Goal: Task Accomplishment & Management: Complete application form

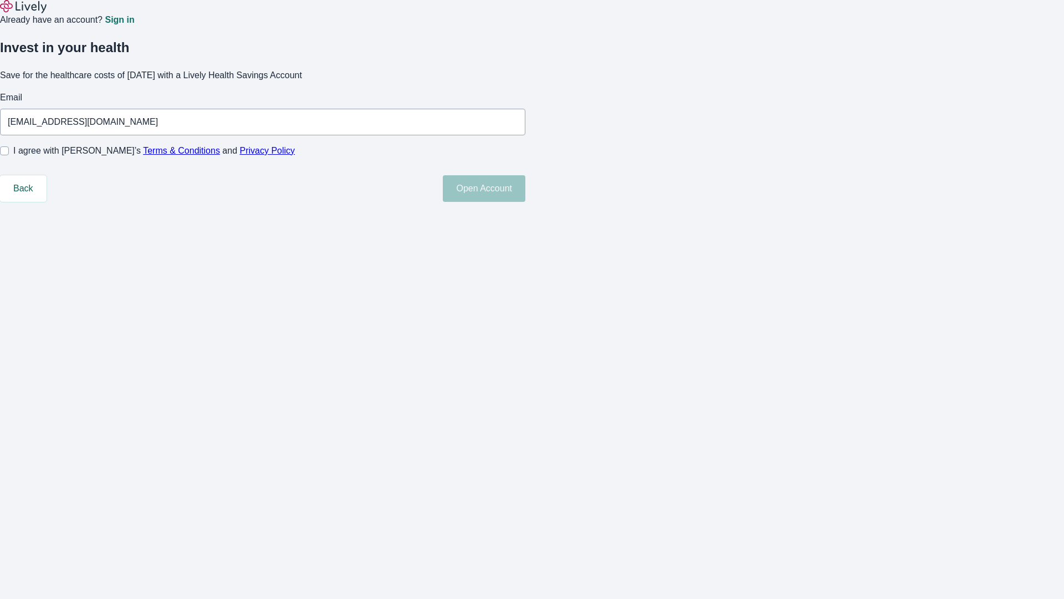
click at [9, 155] on input "I agree with Lively’s Terms & Conditions and Privacy Policy" at bounding box center [4, 150] width 9 height 9
checkbox input "true"
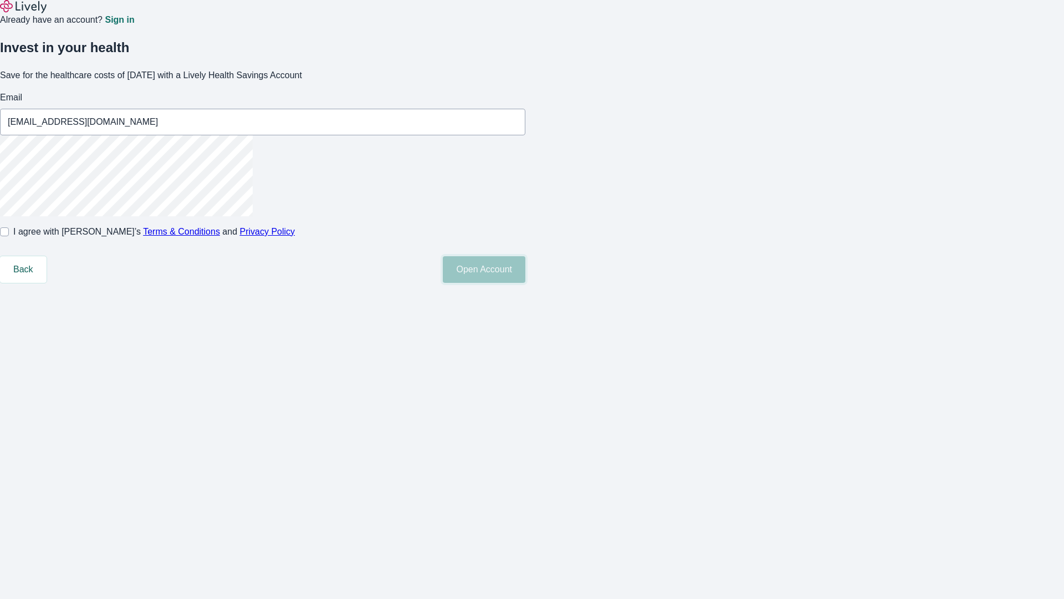
click at [526, 283] on button "Open Account" at bounding box center [484, 269] width 83 height 27
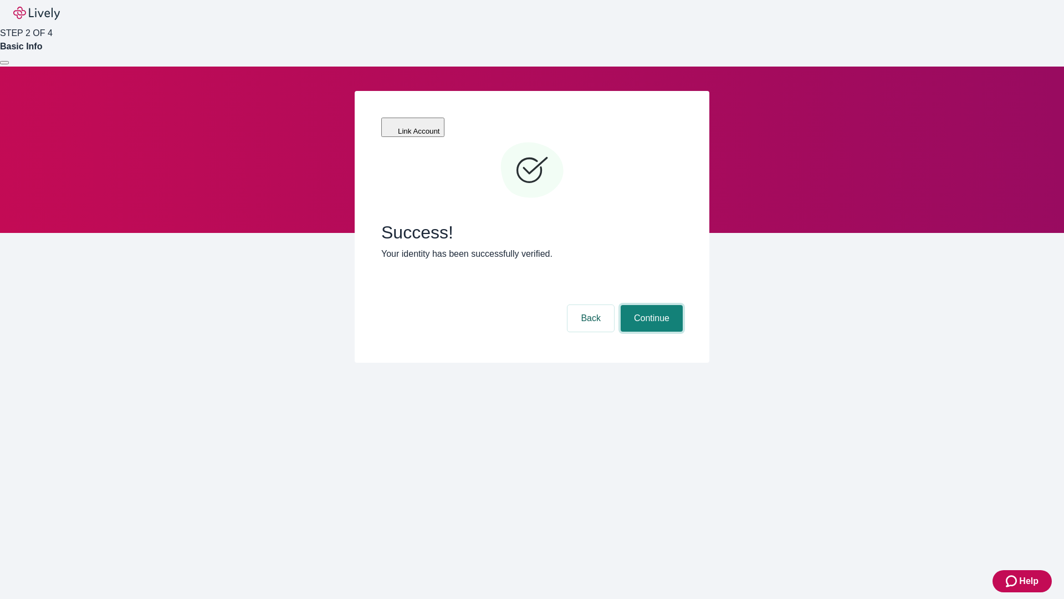
click at [650, 305] on button "Continue" at bounding box center [652, 318] width 62 height 27
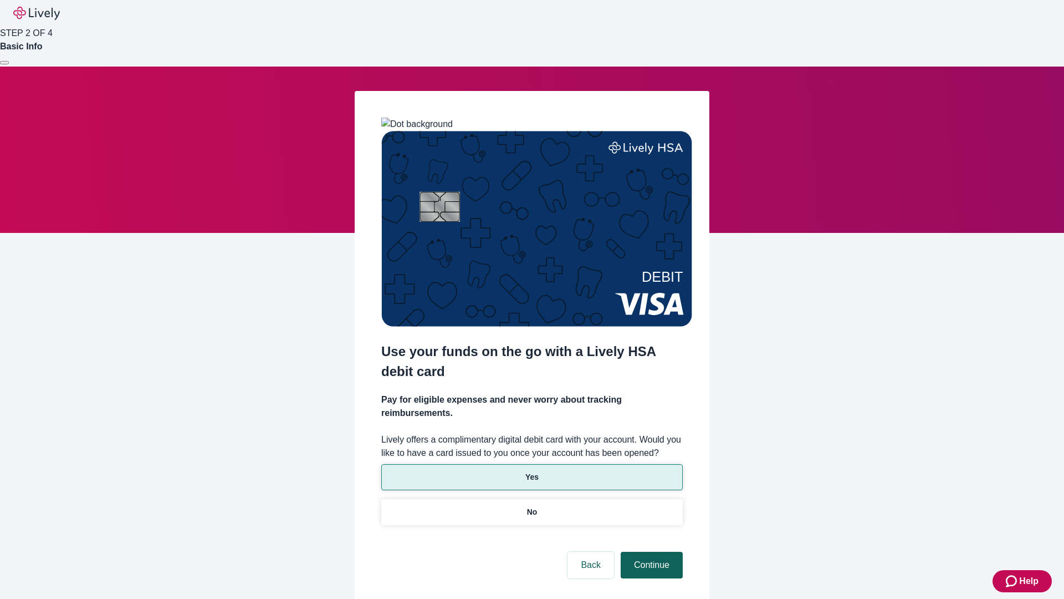
click at [532, 506] on p "No" at bounding box center [532, 512] width 11 height 12
click at [650, 552] on button "Continue" at bounding box center [652, 565] width 62 height 27
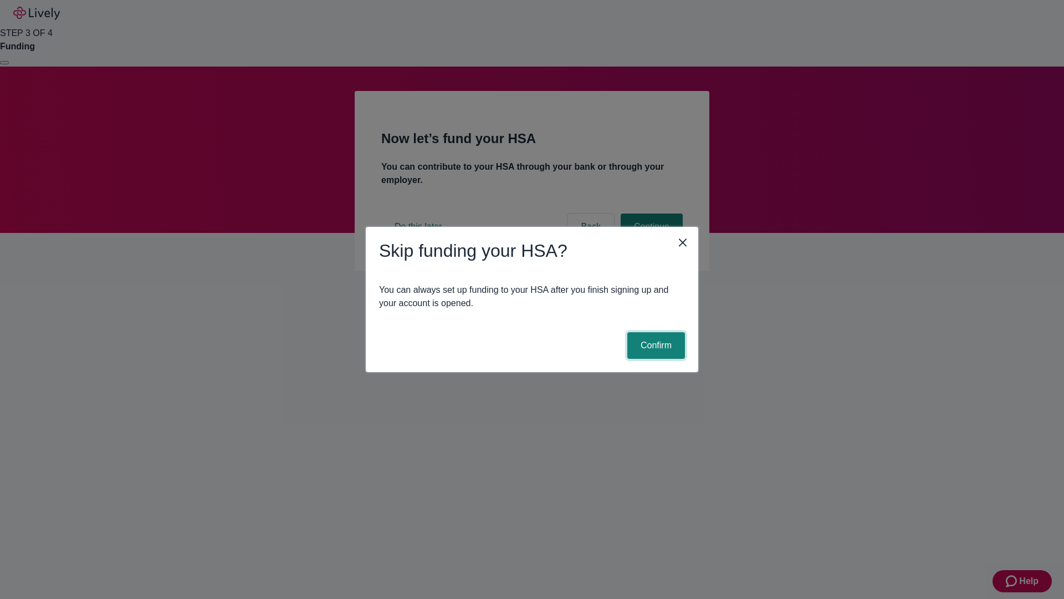
click at [655, 345] on button "Confirm" at bounding box center [657, 345] width 58 height 27
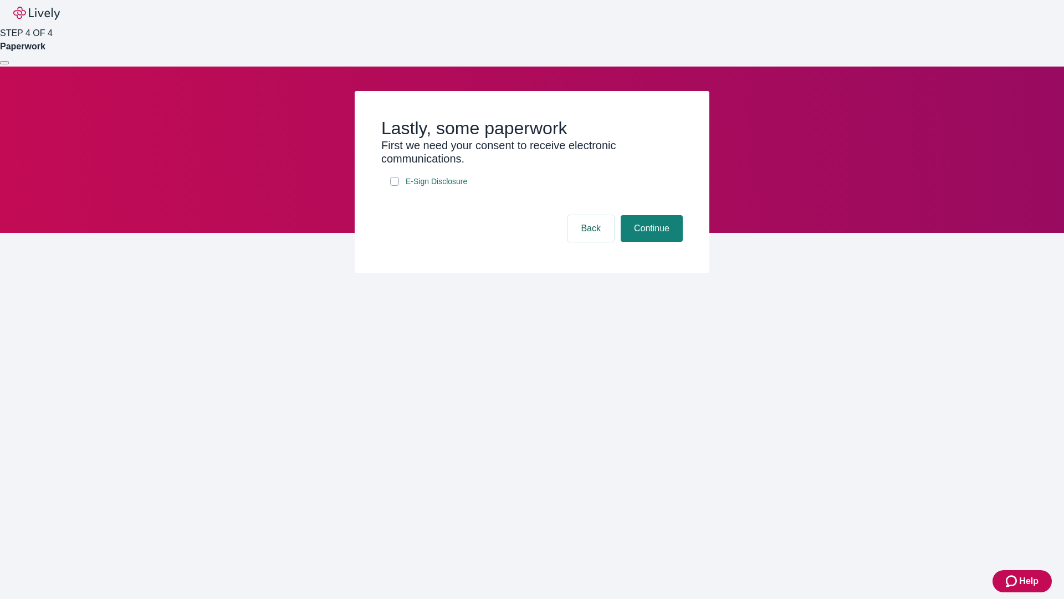
click at [395, 186] on input "E-Sign Disclosure" at bounding box center [394, 181] width 9 height 9
checkbox input "true"
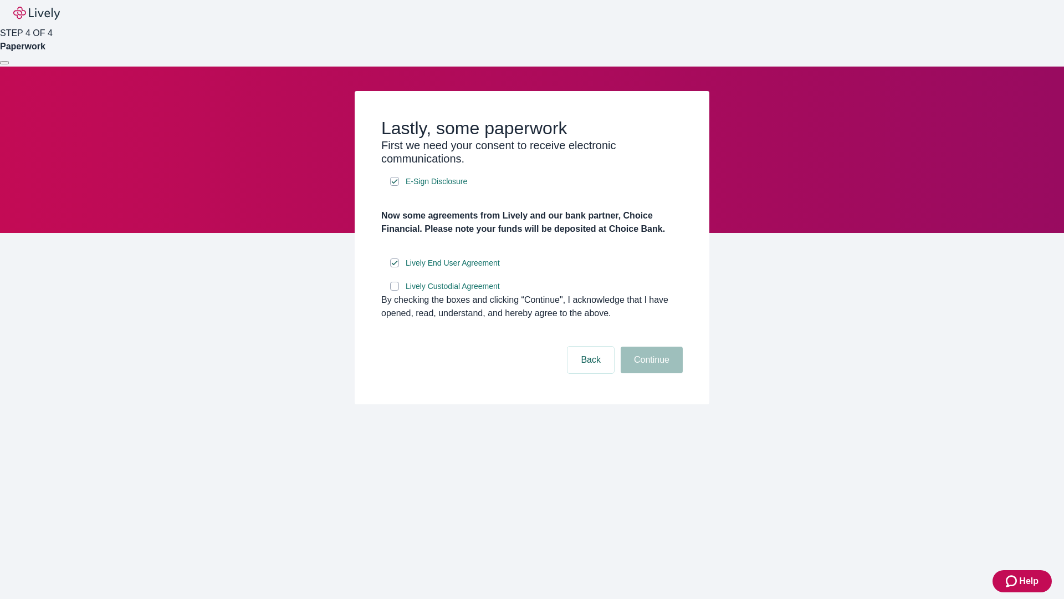
click at [395, 290] on input "Lively Custodial Agreement" at bounding box center [394, 286] width 9 height 9
checkbox input "true"
click at [650, 373] on button "Continue" at bounding box center [652, 359] width 62 height 27
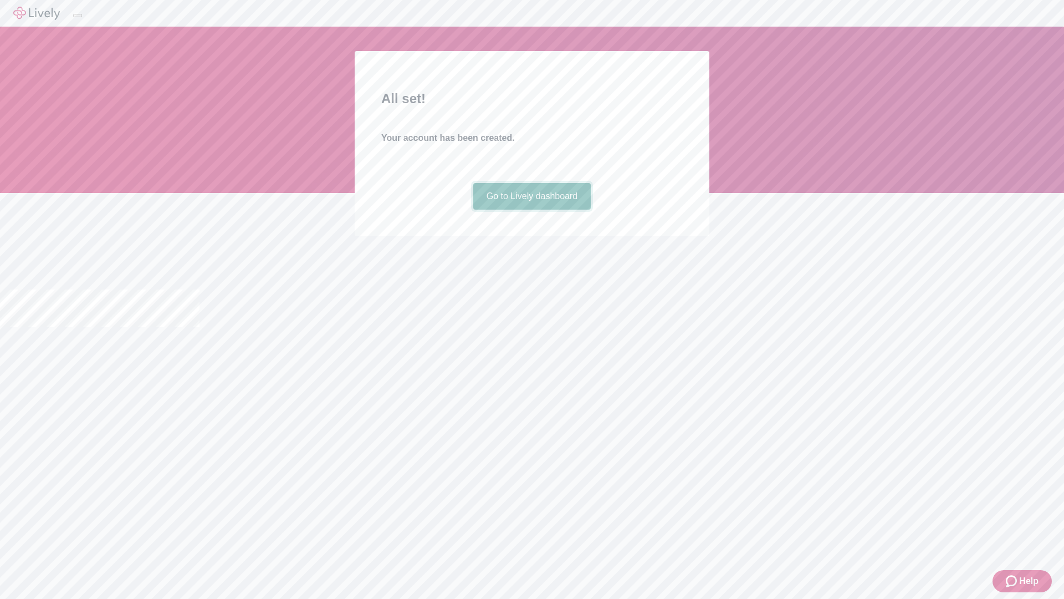
click at [532, 210] on link "Go to Lively dashboard" at bounding box center [532, 196] width 118 height 27
